Goal: Task Accomplishment & Management: Complete application form

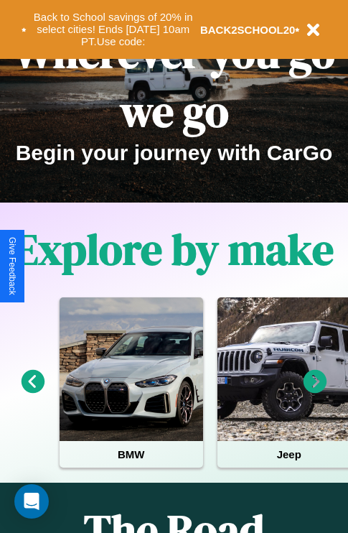
scroll to position [221, 0]
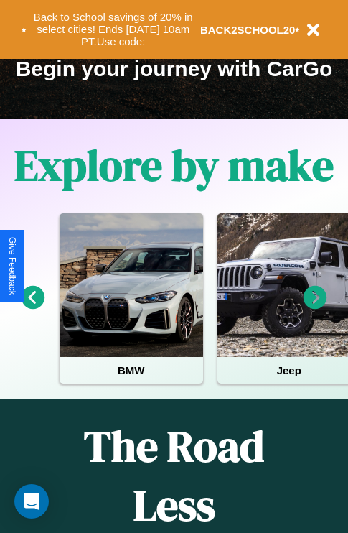
click at [315, 307] on icon at bounding box center [316, 298] width 24 height 24
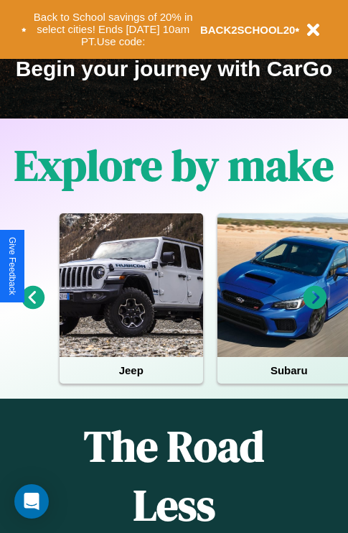
click at [315, 307] on icon at bounding box center [316, 298] width 24 height 24
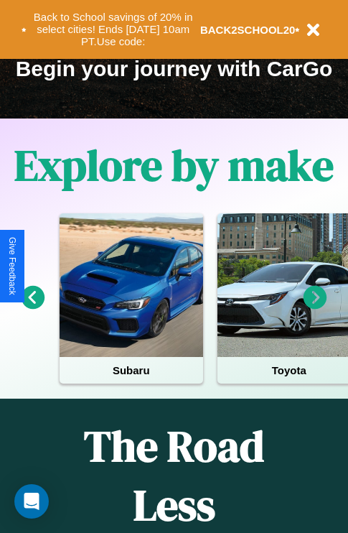
click at [32, 307] on icon at bounding box center [34, 298] width 24 height 24
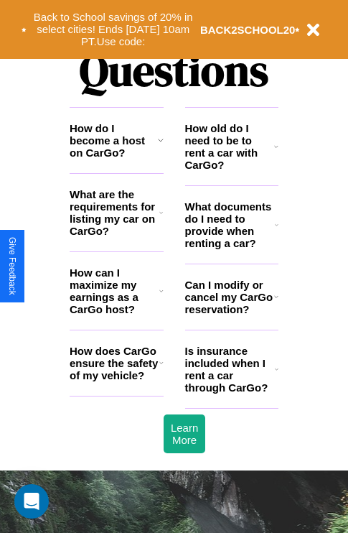
scroll to position [1740, 0]
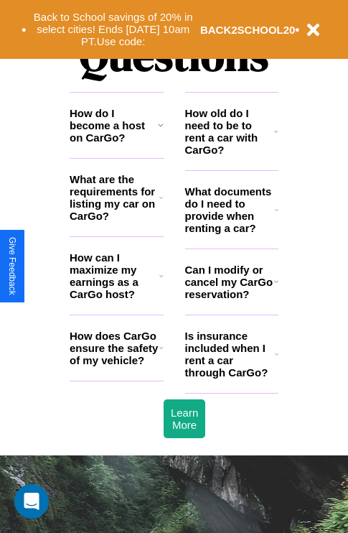
click at [161, 203] on icon at bounding box center [161, 197] width 4 height 11
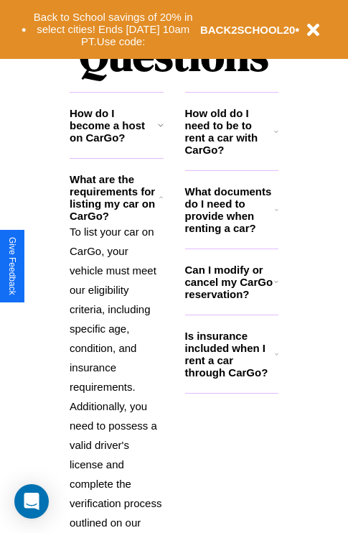
click at [231, 377] on h3 "Is insurance included when I rent a car through CarGo?" at bounding box center [230, 354] width 90 height 49
click at [160, 131] on icon at bounding box center [161, 124] width 6 height 11
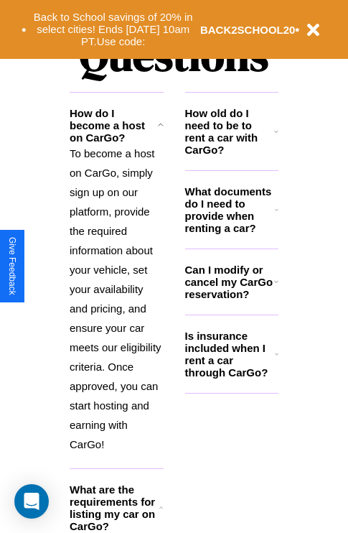
click at [231, 377] on h3 "Is insurance included when I rent a car through CarGo?" at bounding box center [230, 354] width 90 height 49
click at [276, 360] on icon at bounding box center [277, 353] width 4 height 11
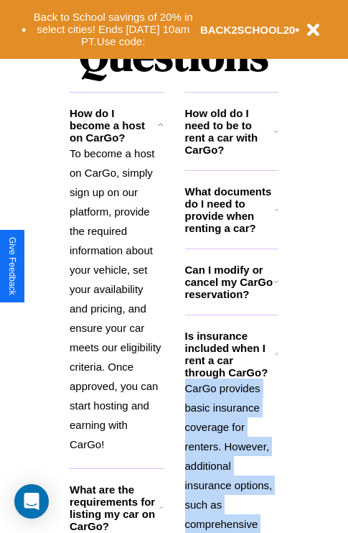
scroll to position [2224, 0]
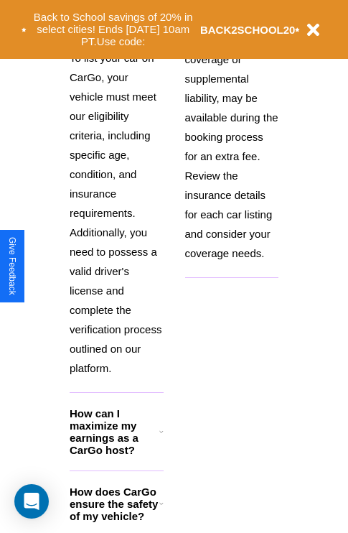
click at [161, 509] on icon at bounding box center [161, 503] width 4 height 11
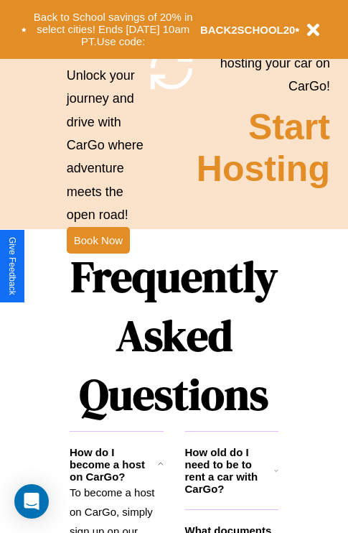
click at [231, 493] on h3 "How old do I need to be to rent a car with CarGo?" at bounding box center [230, 470] width 90 height 49
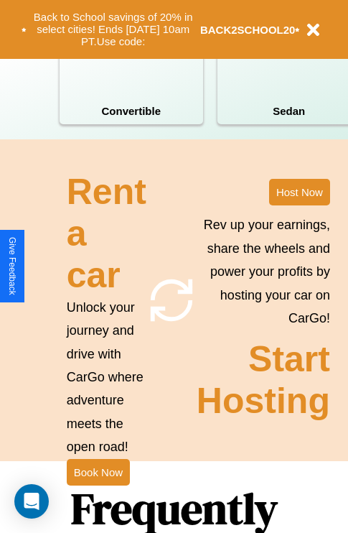
scroll to position [1119, 0]
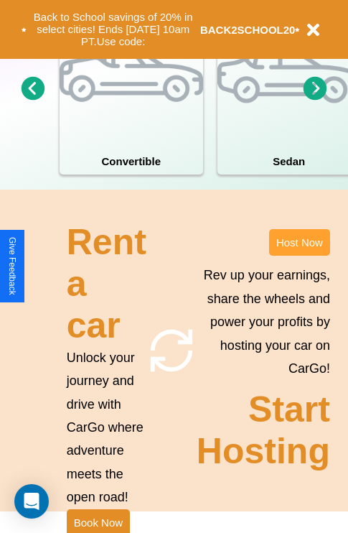
click at [299, 256] on button "Host Now" at bounding box center [299, 242] width 61 height 27
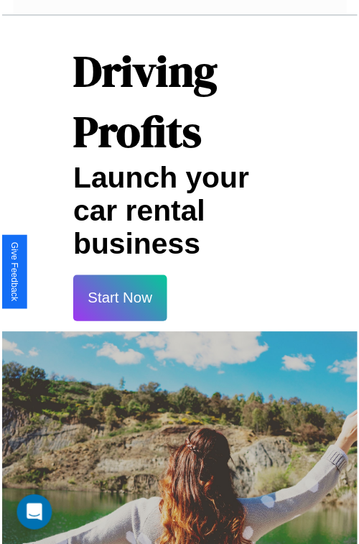
scroll to position [25, 0]
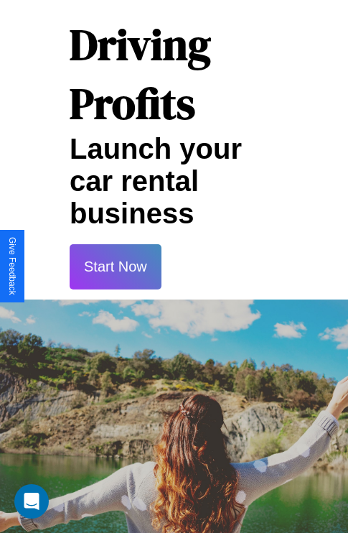
click at [115, 266] on button "Start Now" at bounding box center [116, 266] width 92 height 45
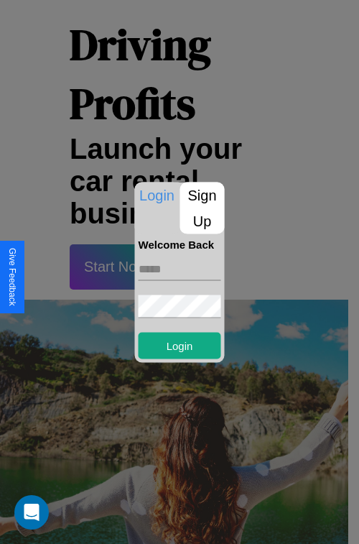
click at [202, 208] on p "Sign Up" at bounding box center [202, 208] width 45 height 52
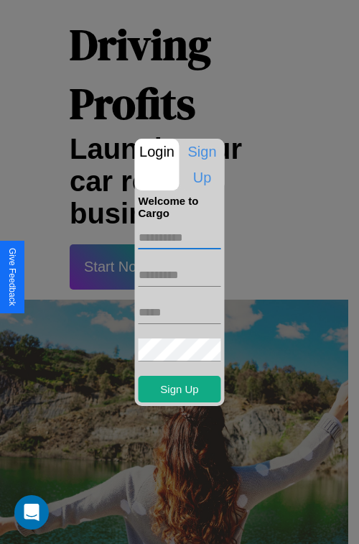
click at [180, 237] on input "text" at bounding box center [180, 237] width 83 height 23
type input "******"
click at [180, 274] on input "text" at bounding box center [180, 275] width 83 height 23
type input "****"
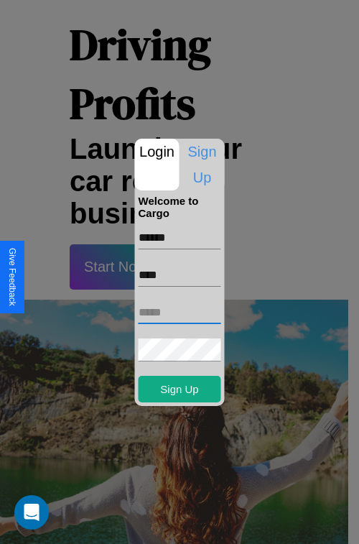
click at [180, 312] on input "text" at bounding box center [180, 312] width 83 height 23
type input "**********"
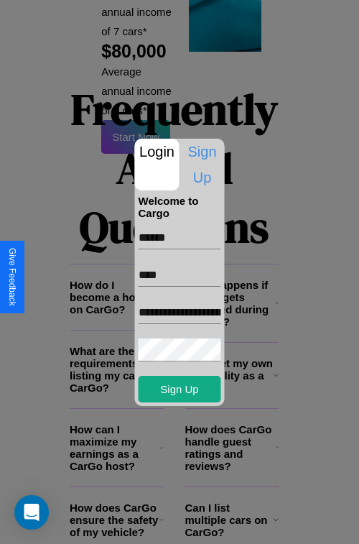
click at [185, 524] on div at bounding box center [179, 272] width 359 height 544
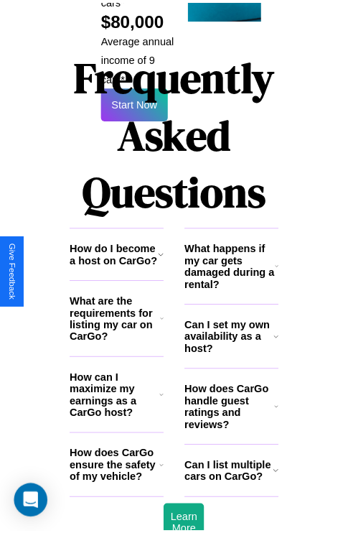
scroll to position [20, 0]
